Goal: Find specific page/section

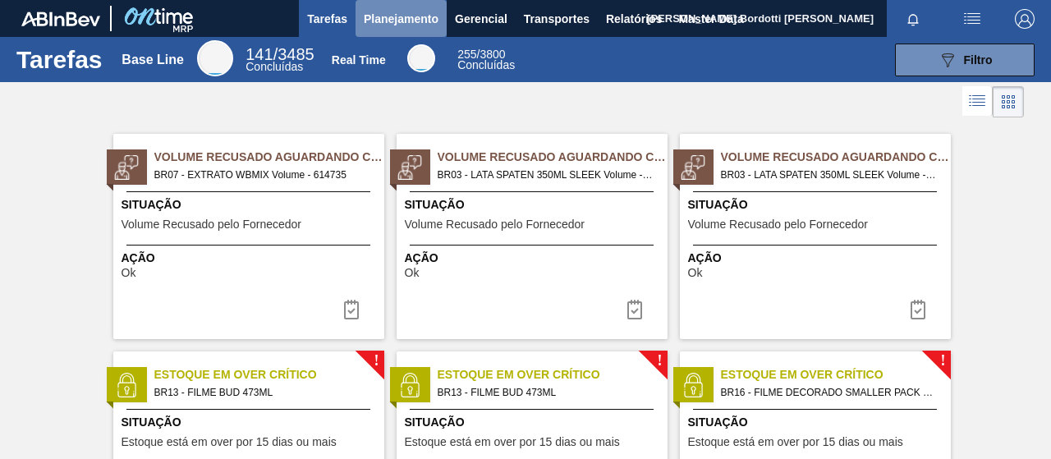
click at [410, 21] on span "Planejamento" at bounding box center [401, 19] width 75 height 20
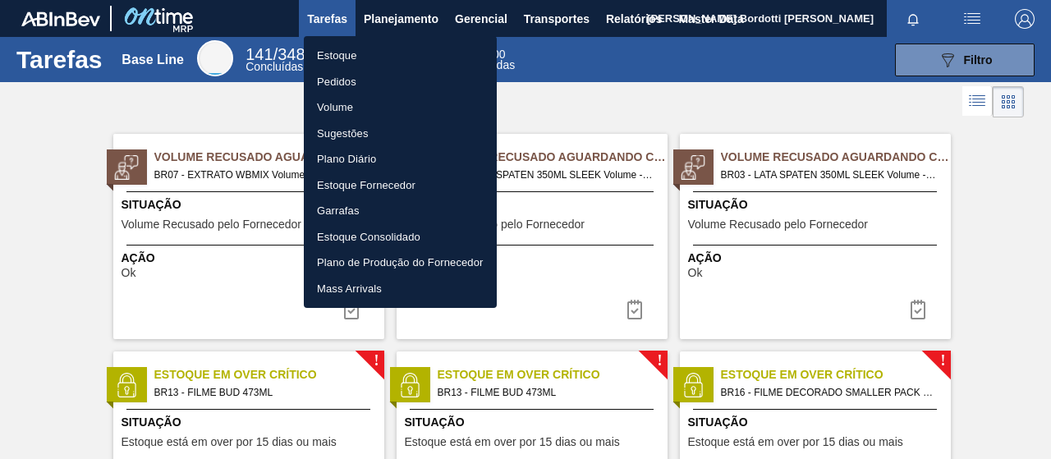
click at [347, 82] on li "Pedidos" at bounding box center [400, 82] width 193 height 26
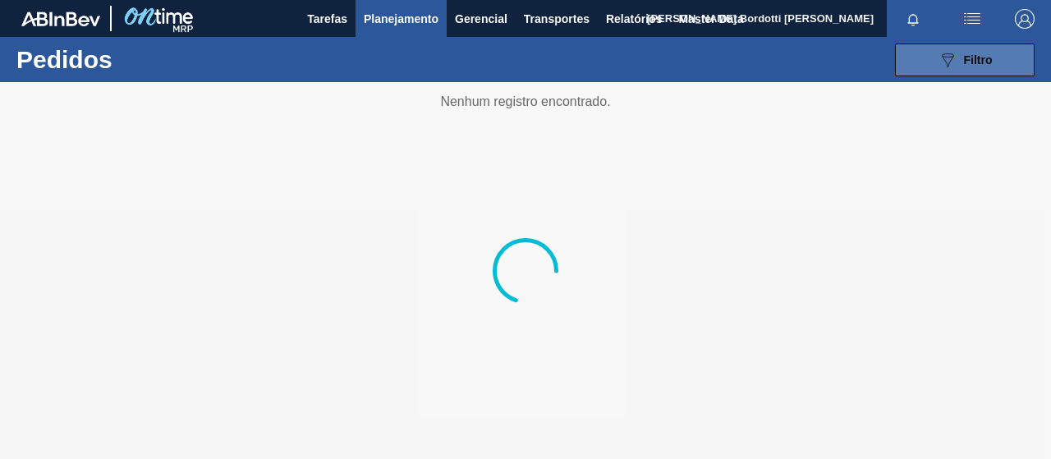
click at [968, 46] on button "089F7B8B-B2A5-4AFE-B5C0-19BA573D28AC Filtro" at bounding box center [965, 60] width 140 height 33
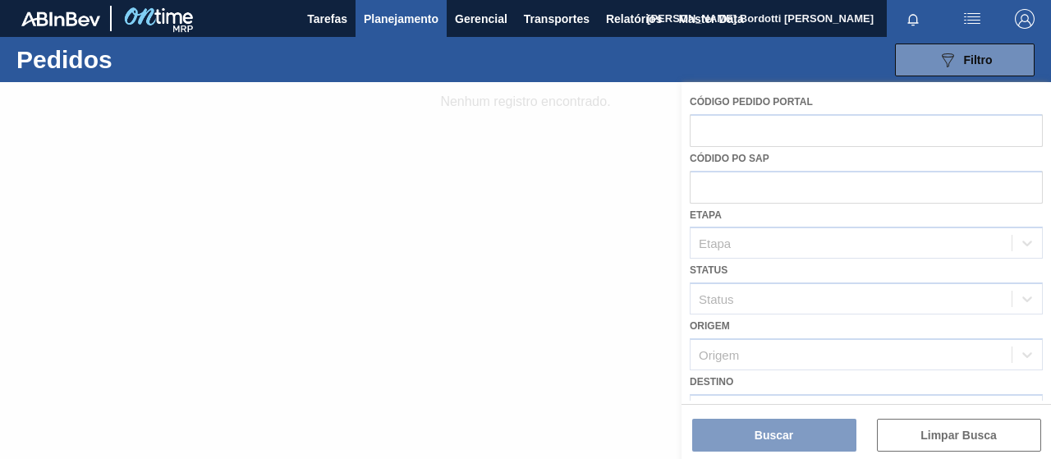
click at [731, 212] on div at bounding box center [525, 270] width 1051 height 377
click at [731, 199] on div at bounding box center [525, 270] width 1051 height 377
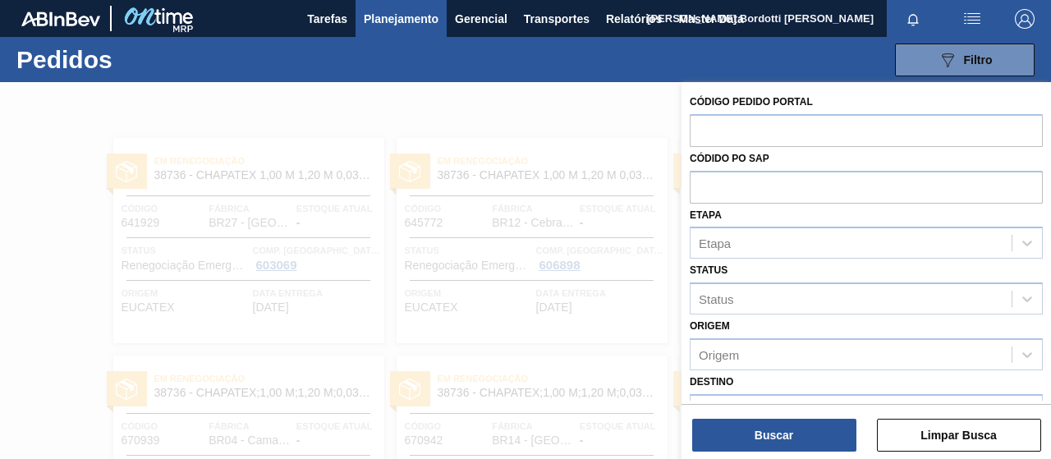
click at [734, 168] on div "Códido PO SAP" at bounding box center [866, 175] width 353 height 57
click at [744, 181] on input "text" at bounding box center [866, 186] width 353 height 31
click at [492, 288] on div at bounding box center [525, 311] width 1051 height 459
